Goal: Task Accomplishment & Management: Use online tool/utility

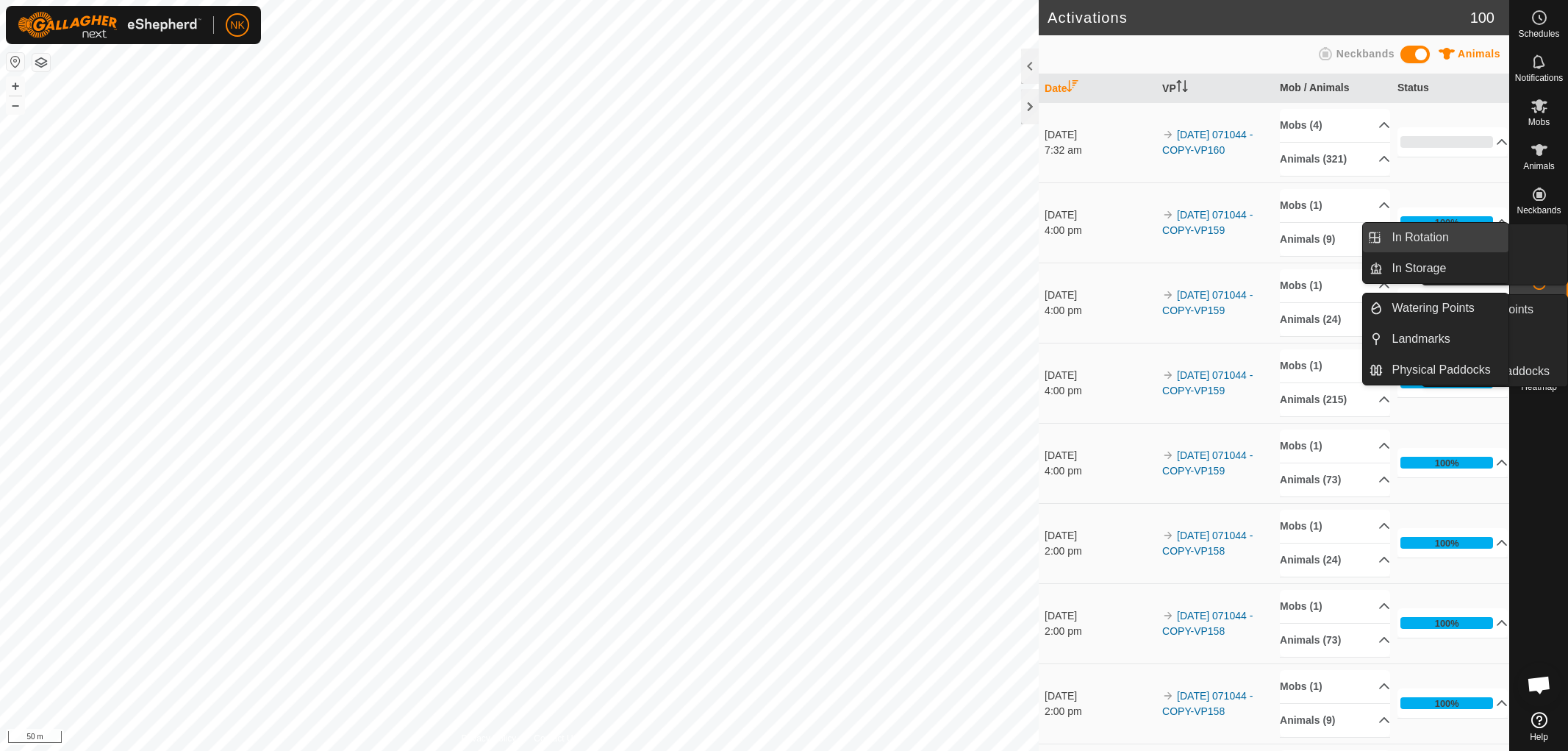
click at [1451, 236] on link "In Rotation" at bounding box center [1446, 237] width 126 height 30
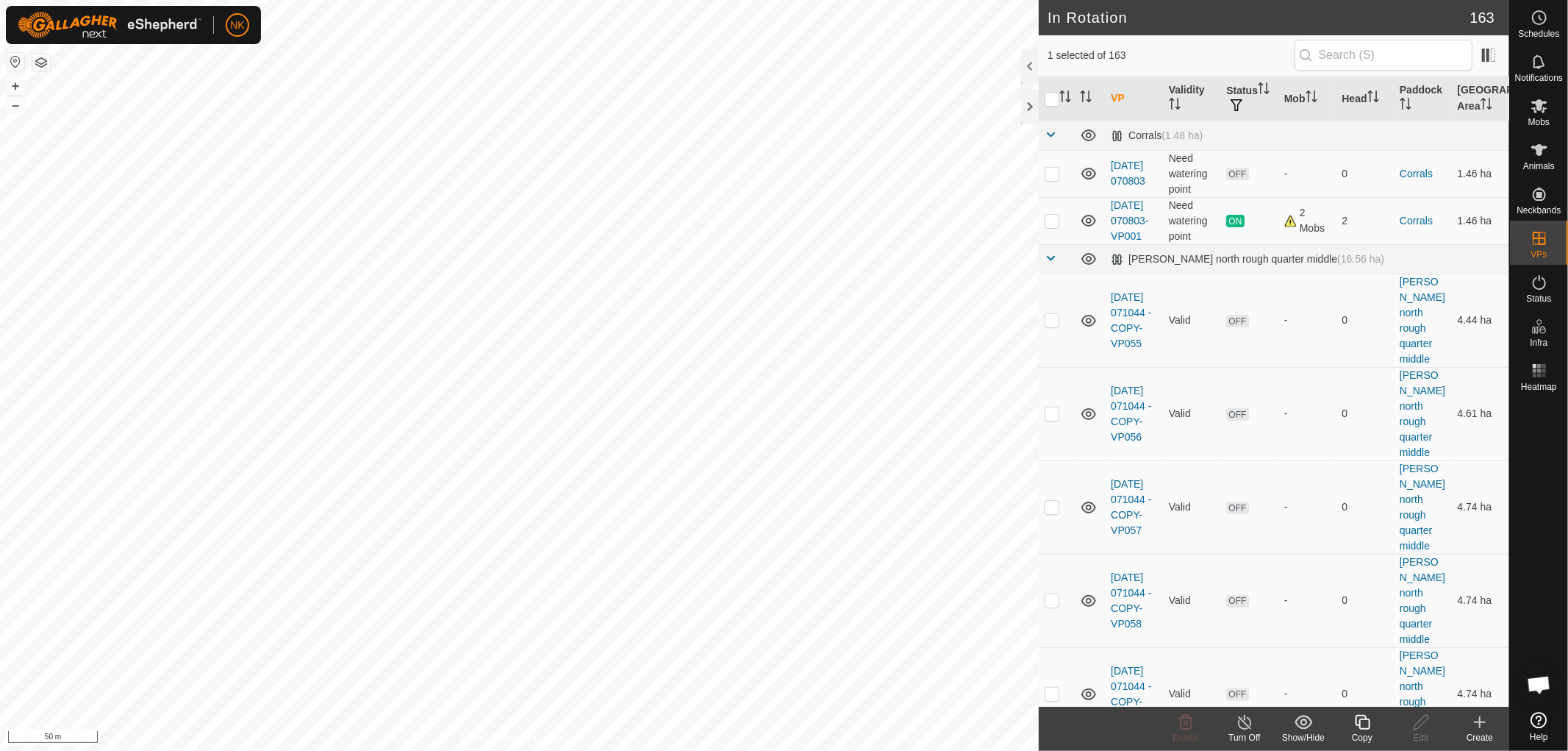
click at [1365, 719] on icon at bounding box center [1362, 722] width 15 height 15
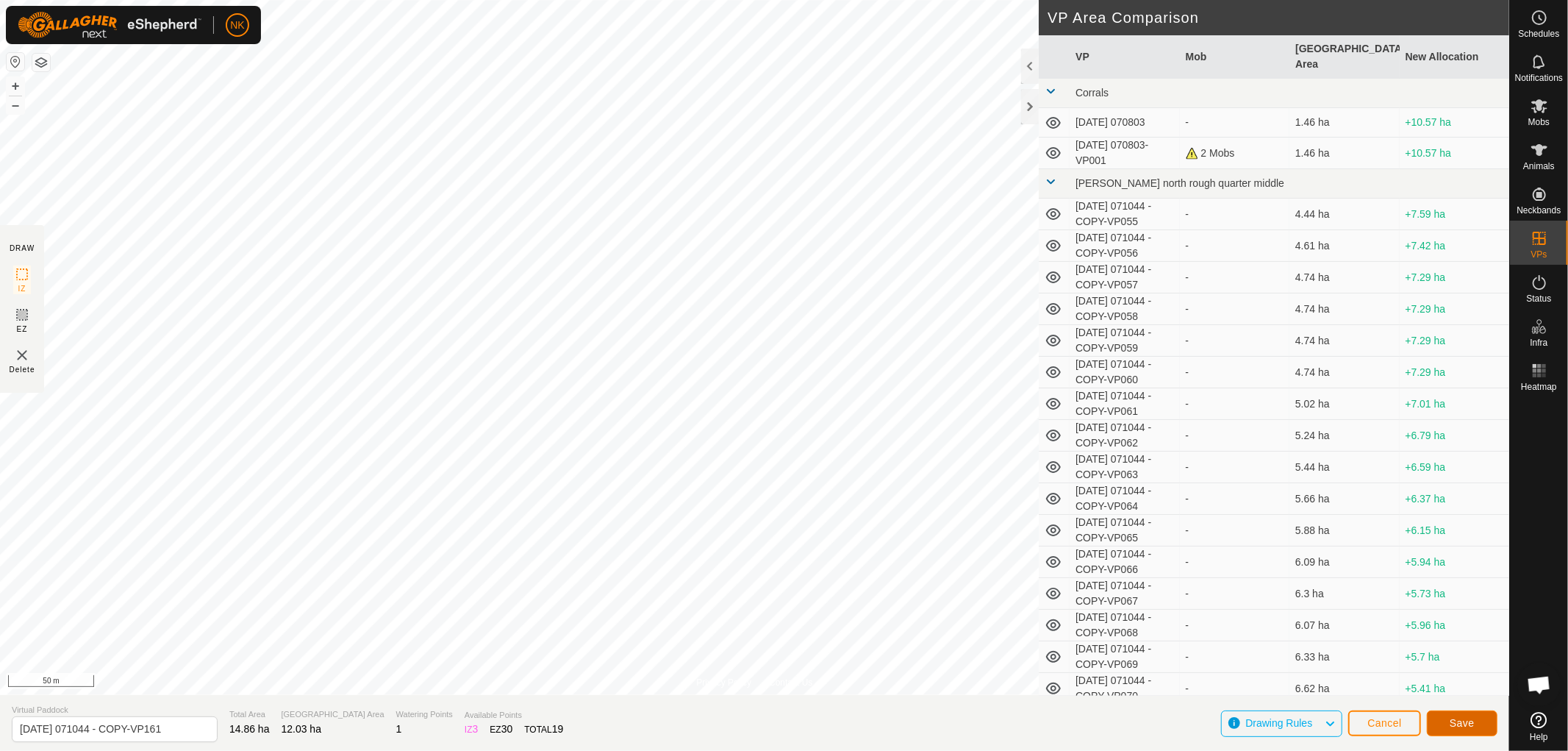
click at [1460, 725] on span "Save" at bounding box center [1462, 723] width 25 height 12
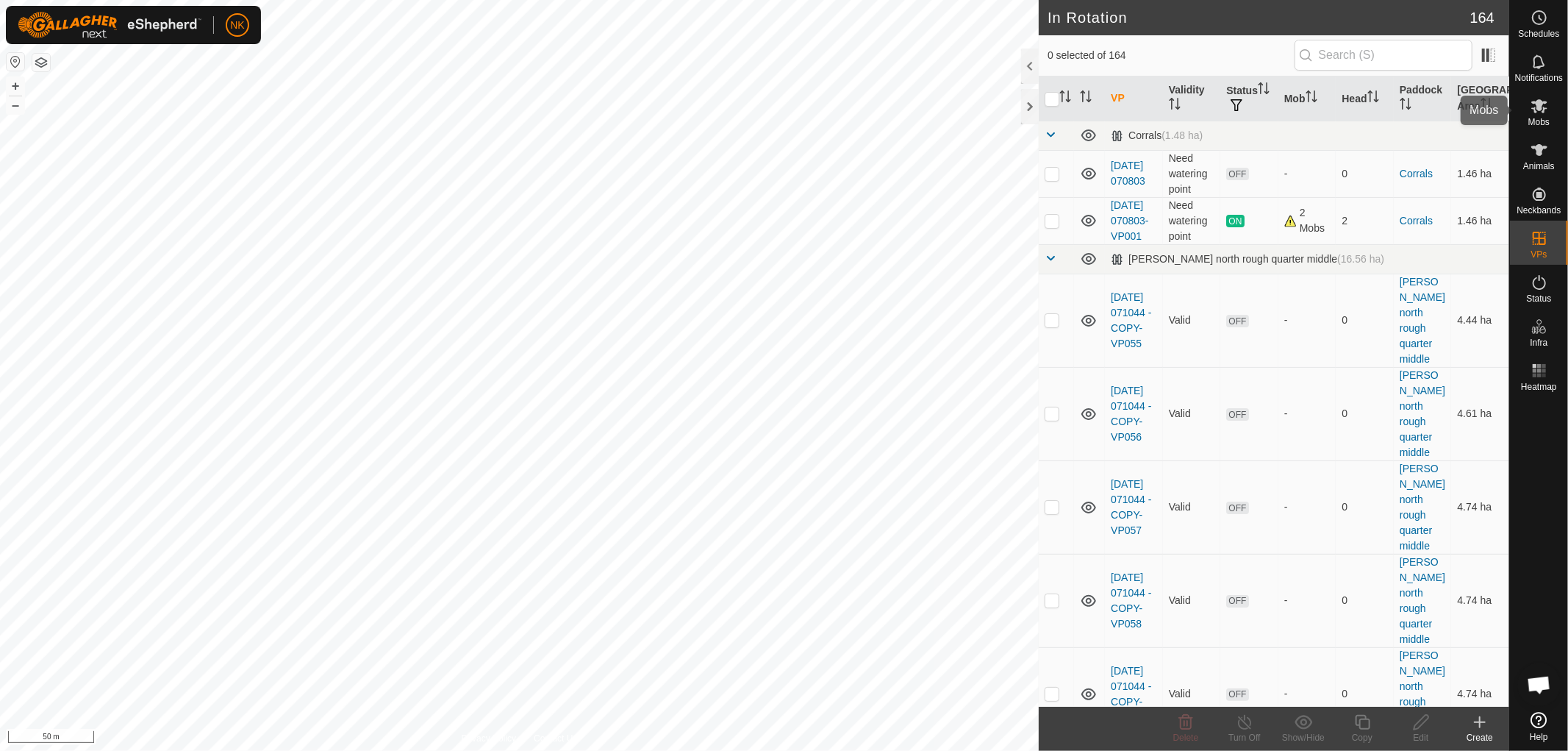
click at [1541, 112] on icon at bounding box center [1539, 105] width 17 height 17
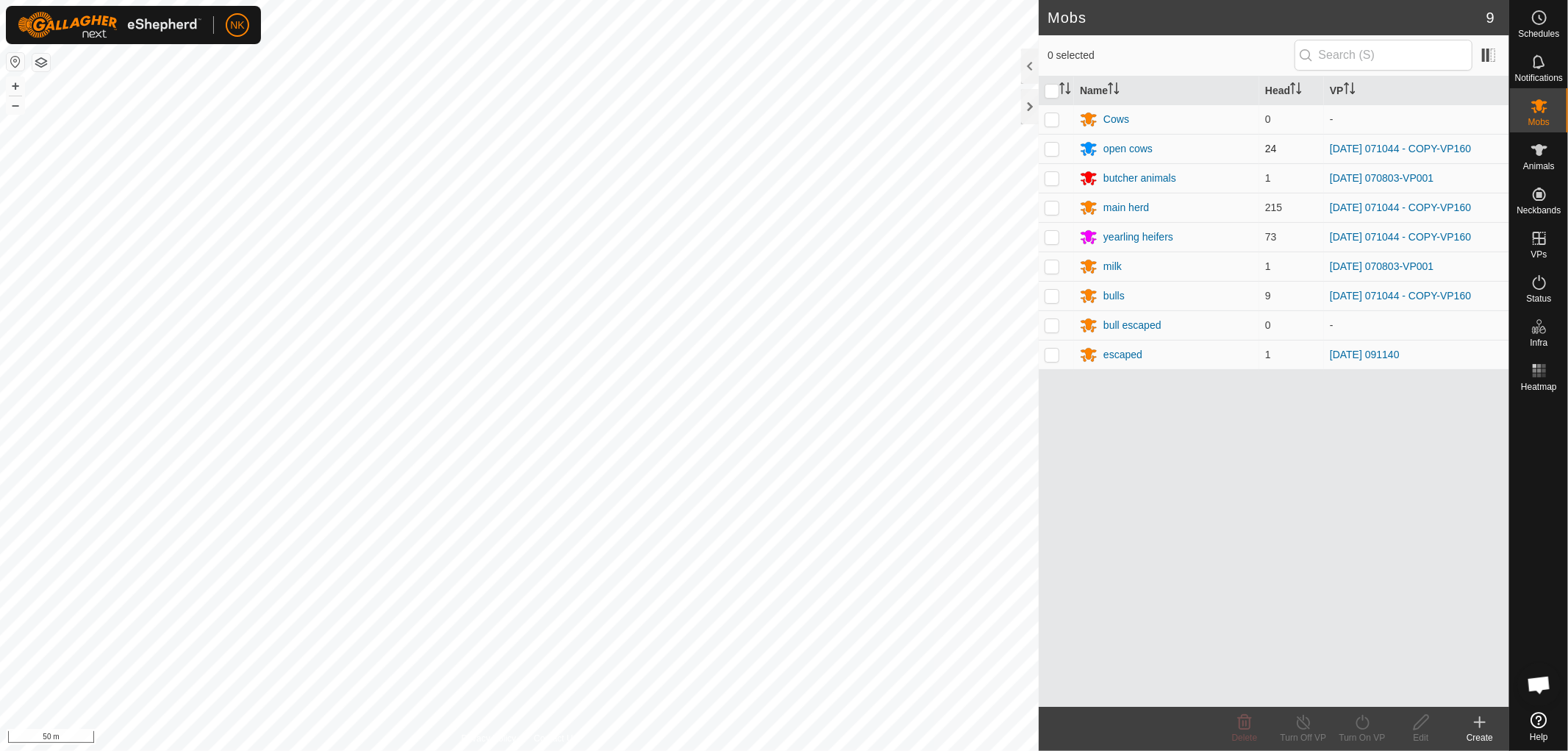
click at [1057, 149] on p-checkbox at bounding box center [1052, 148] width 15 height 12
checkbox input "true"
click at [1056, 212] on p-checkbox at bounding box center [1052, 208] width 15 height 12
checkbox input "true"
click at [1054, 240] on p-checkbox at bounding box center [1052, 237] width 15 height 12
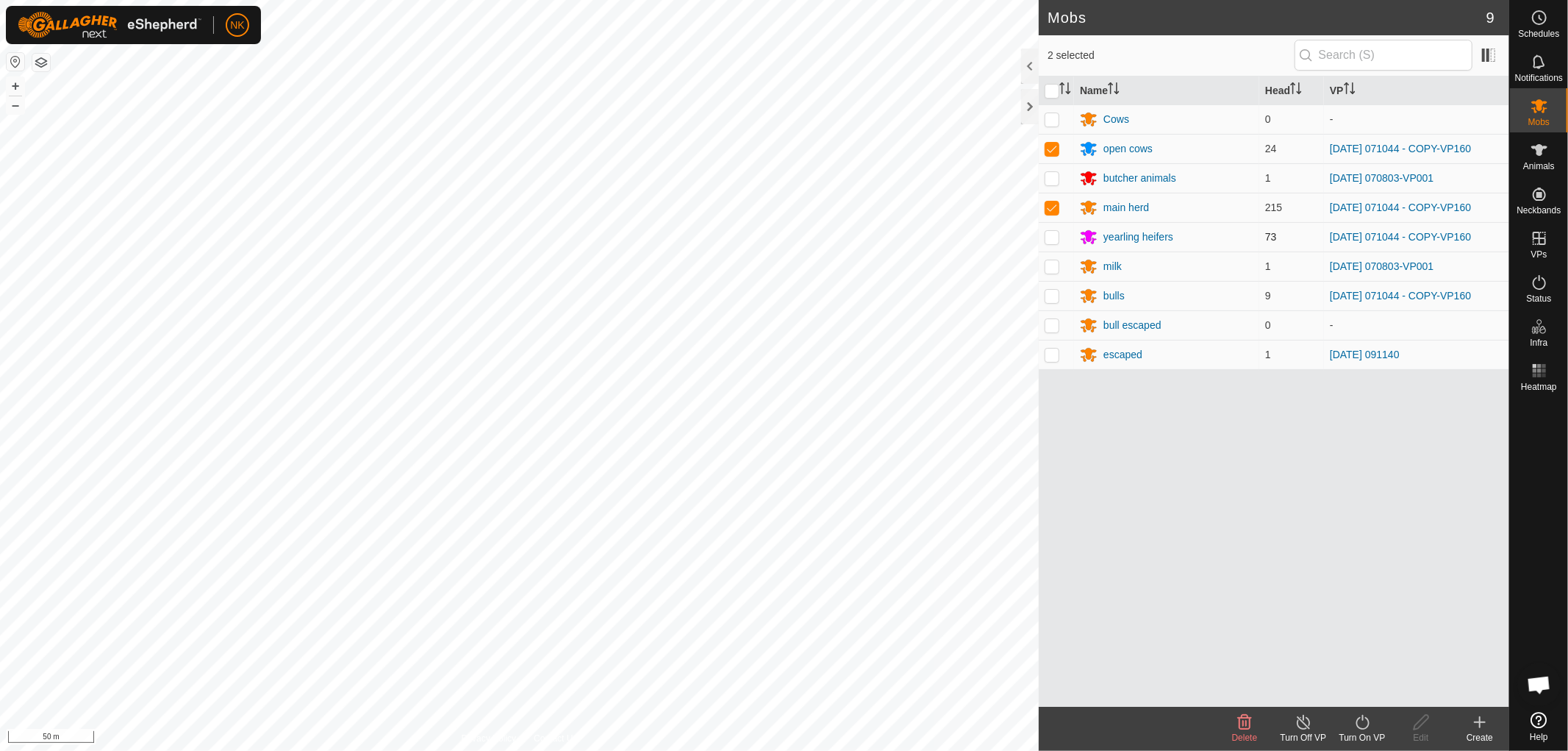
checkbox input "true"
click at [1054, 292] on p-checkbox at bounding box center [1052, 295] width 15 height 12
checkbox input "true"
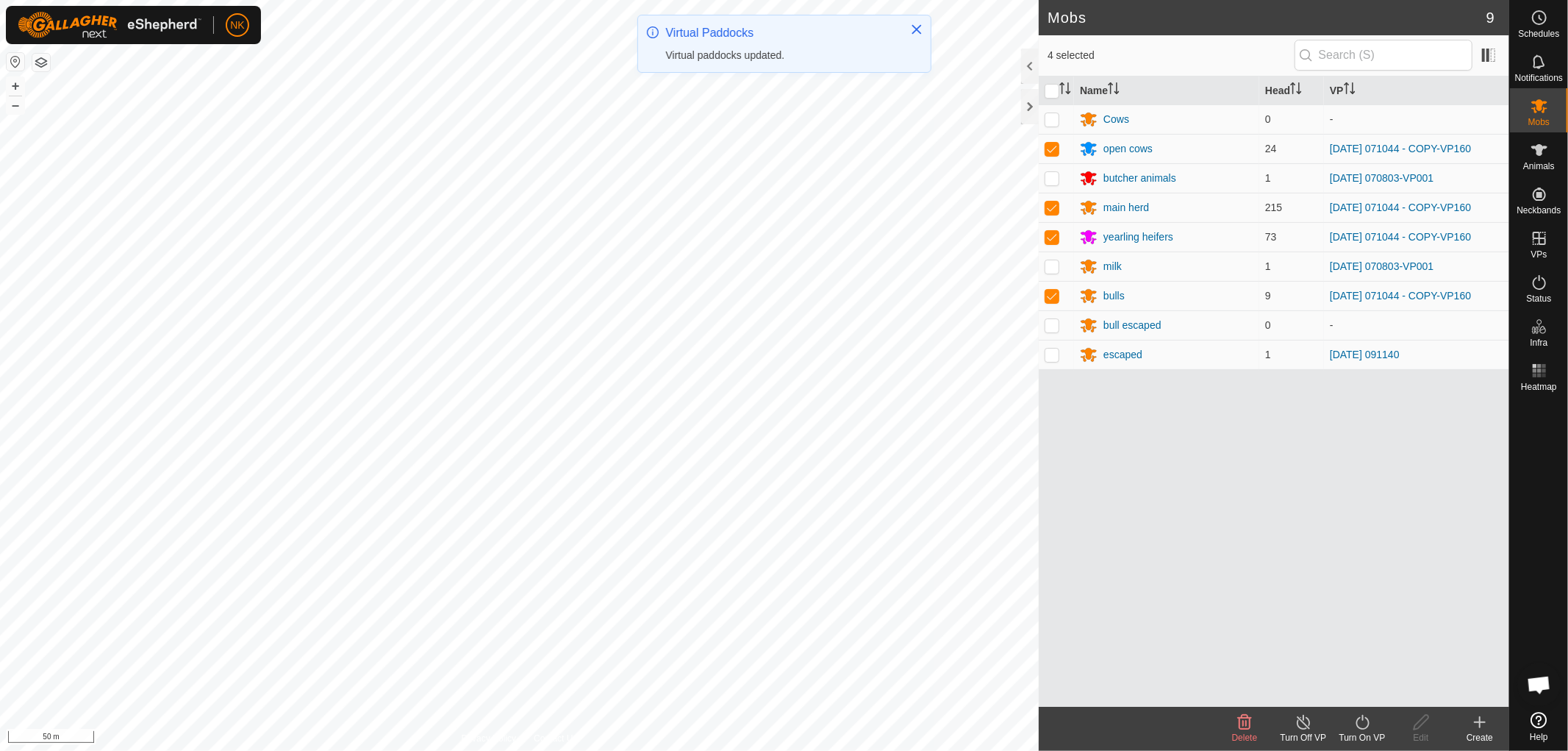
click at [1359, 718] on icon at bounding box center [1362, 722] width 13 height 15
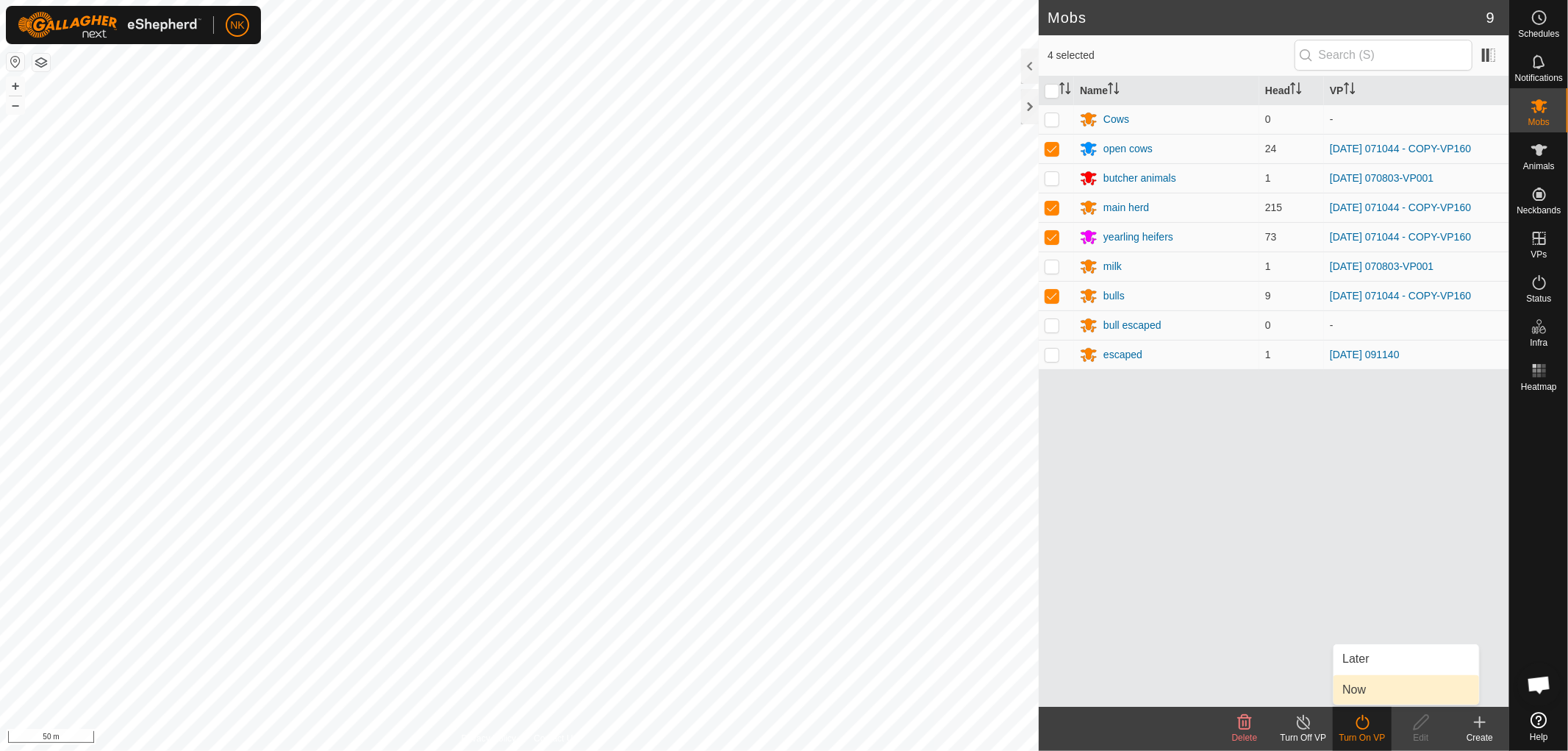
click at [1379, 689] on link "Now" at bounding box center [1407, 690] width 146 height 30
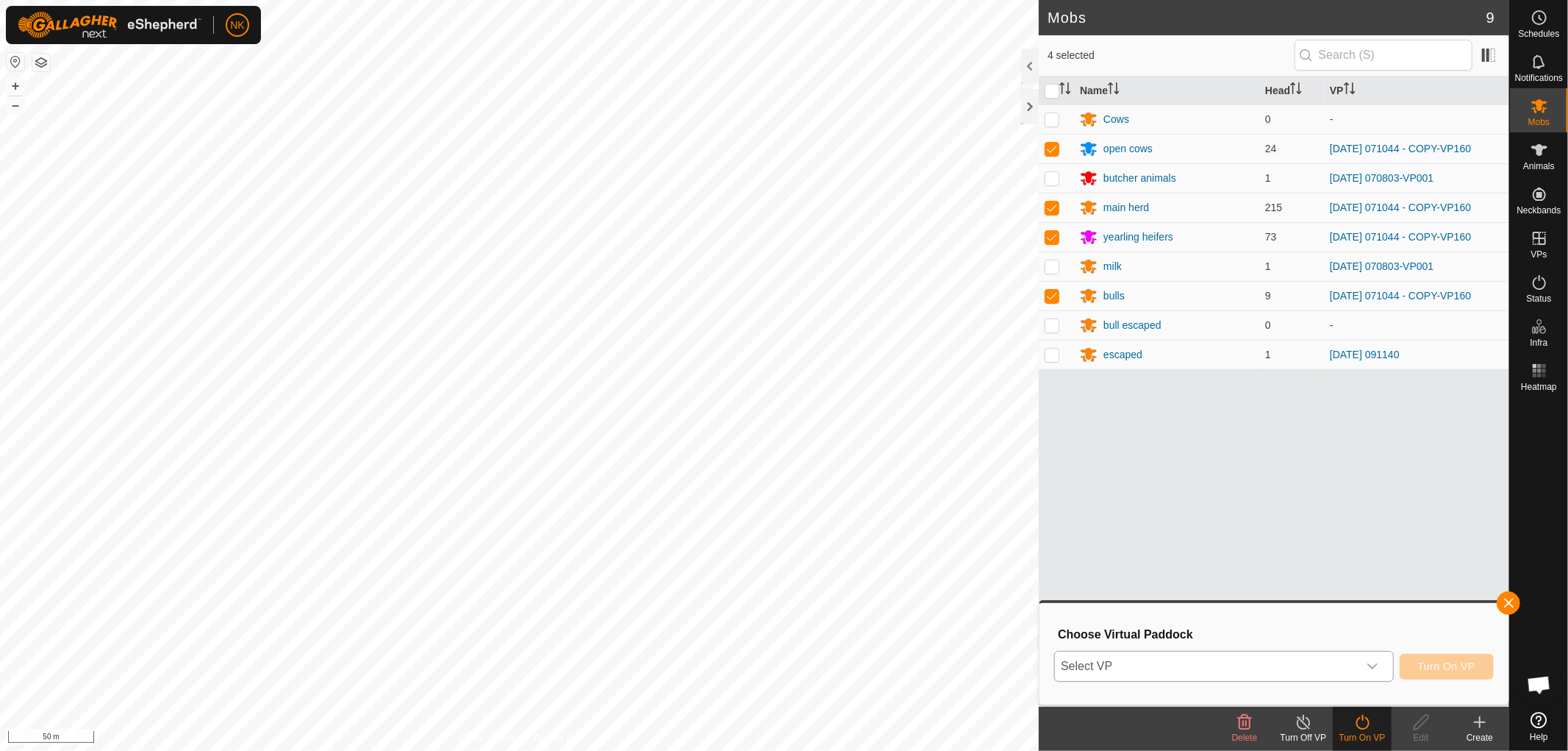
click at [1170, 658] on span "Select VP" at bounding box center [1207, 667] width 303 height 30
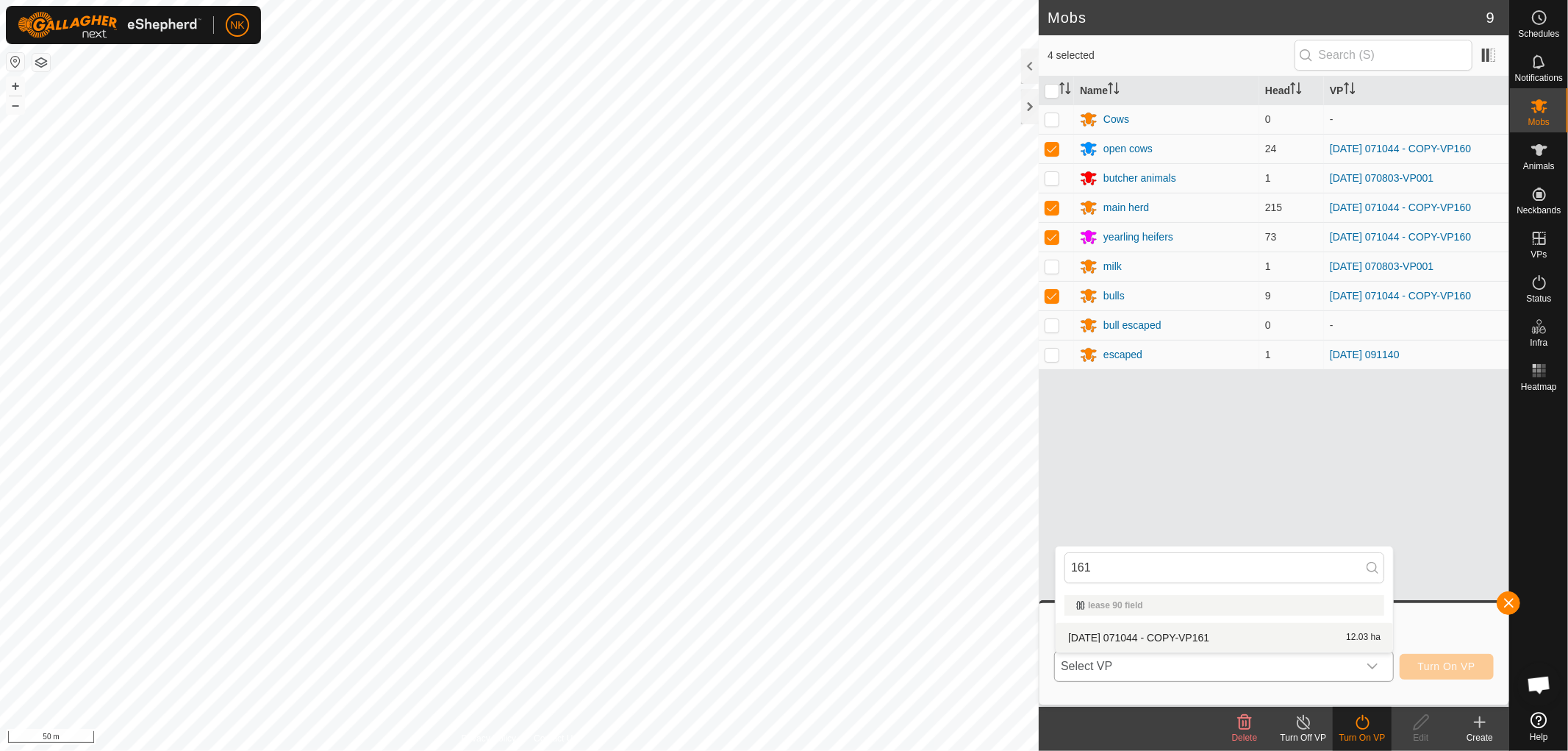
type input "161"
click at [1177, 638] on li "[DATE] 071044 - COPY-VP161 12.03 ha" at bounding box center [1225, 638] width 337 height 30
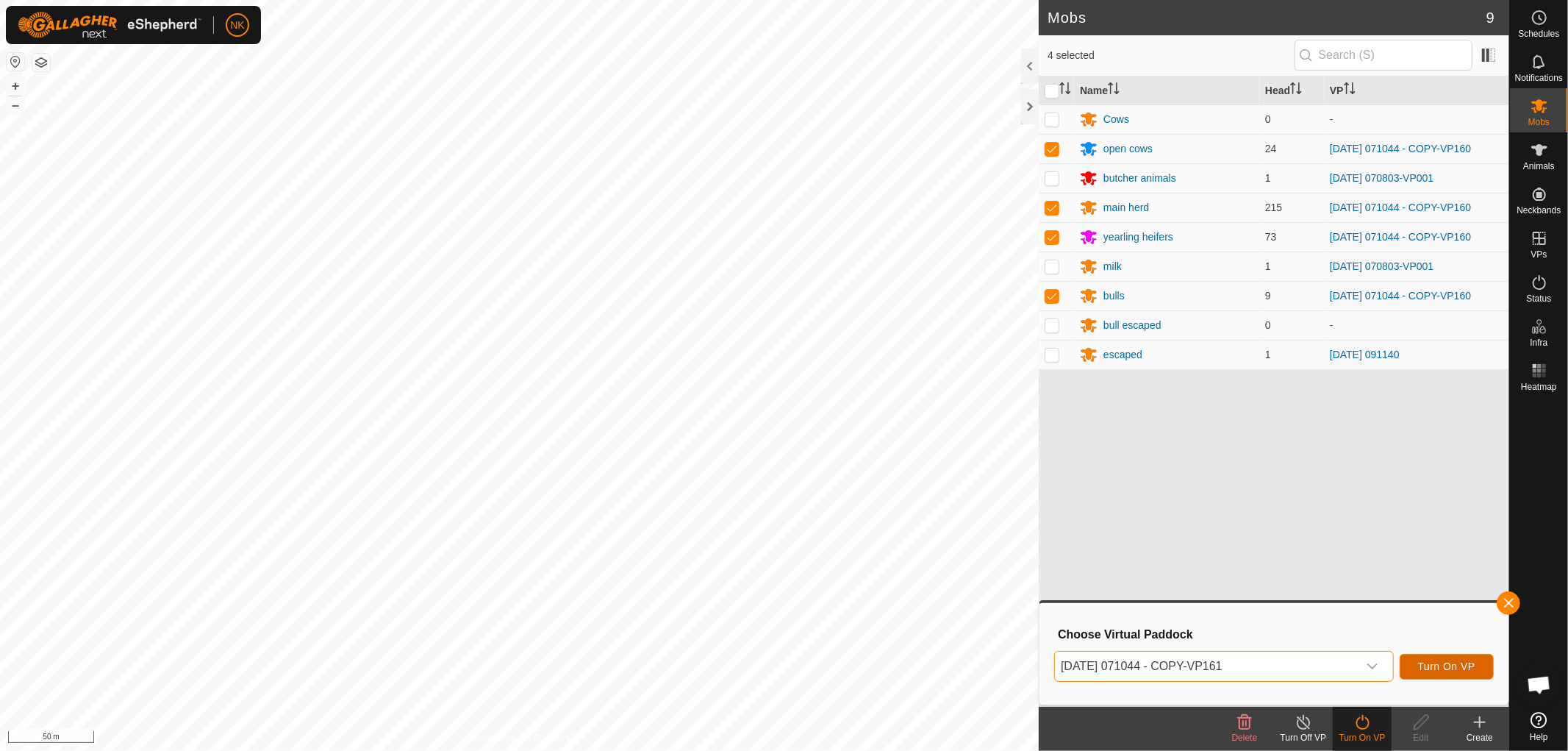
click at [1446, 663] on span "Turn On VP" at bounding box center [1446, 666] width 57 height 12
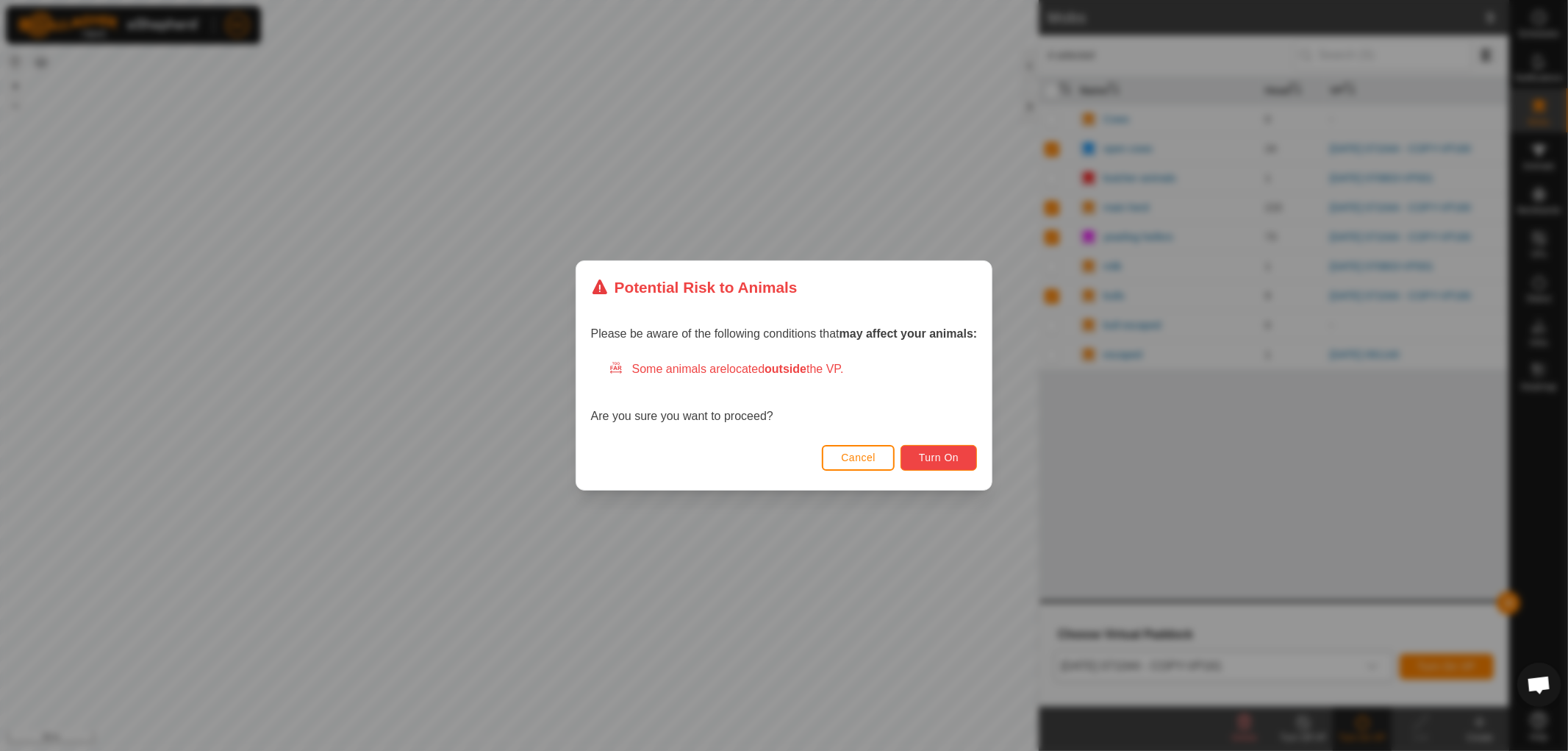
click at [977, 456] on button "Turn On" at bounding box center [939, 457] width 76 height 26
